Goal: Task Accomplishment & Management: Complete application form

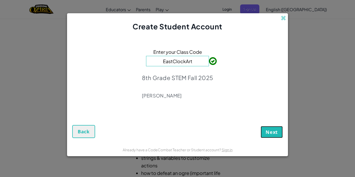
click at [274, 137] on button "Next" at bounding box center [272, 132] width 22 height 12
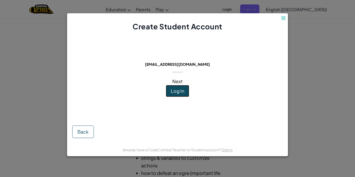
click at [171, 89] on span "Log In" at bounding box center [178, 91] width 14 height 6
